Goal: Find specific page/section: Find specific page/section

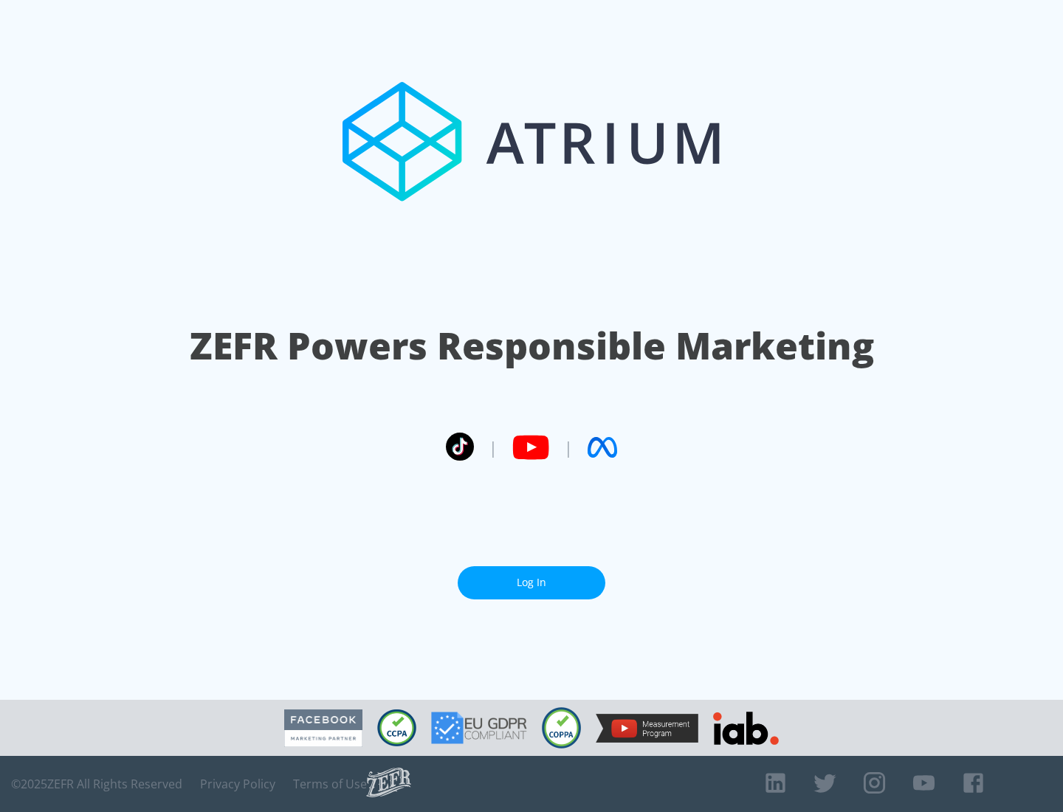
click at [531, 582] on link "Log In" at bounding box center [532, 582] width 148 height 33
